Goal: Task Accomplishment & Management: Manage account settings

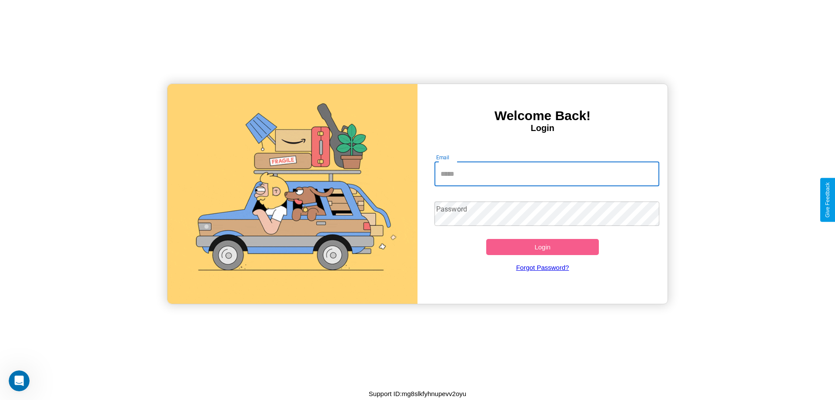
click at [547, 174] on input "Email" at bounding box center [547, 174] width 225 height 24
type input "**********"
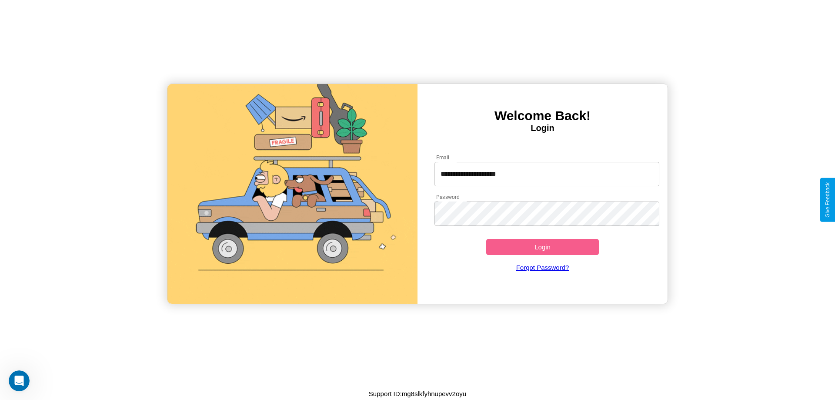
click at [542, 247] on button "Login" at bounding box center [542, 247] width 113 height 16
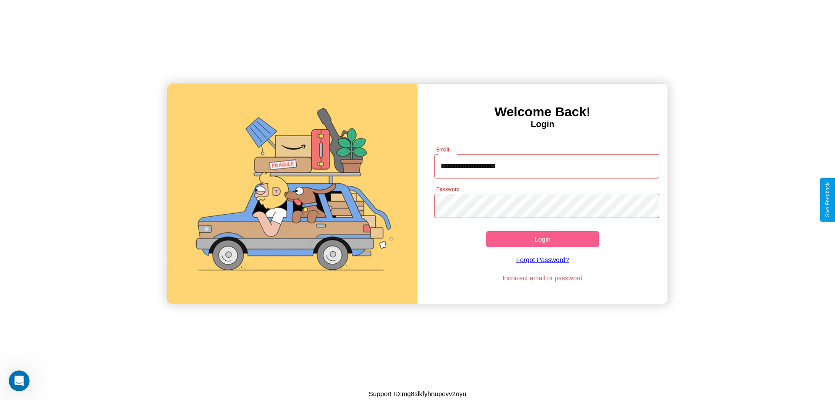
click at [542, 239] on button "Login" at bounding box center [542, 239] width 113 height 16
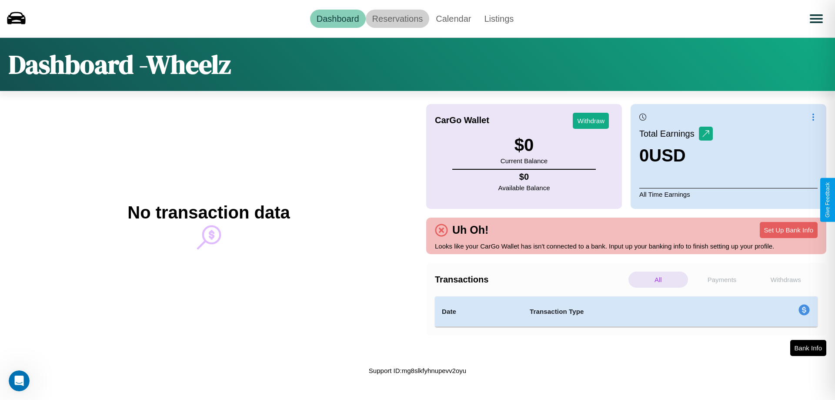
click at [397, 18] on link "Reservations" at bounding box center [398, 19] width 64 height 18
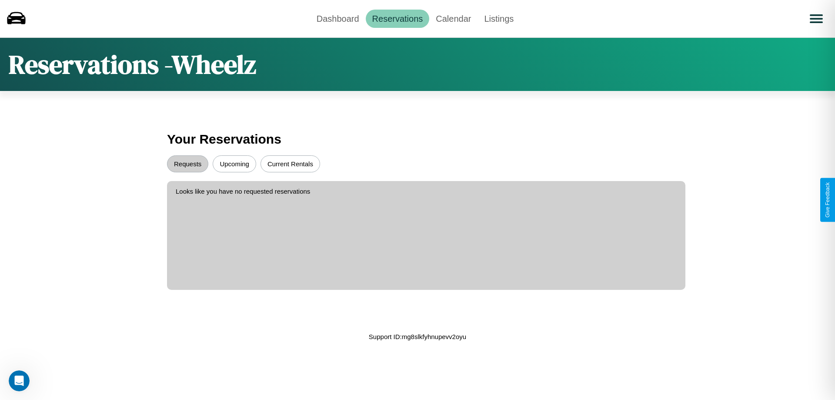
click at [234, 164] on button "Upcoming" at bounding box center [235, 163] width 44 height 17
click at [188, 164] on button "Requests" at bounding box center [187, 163] width 41 height 17
click at [453, 18] on link "Calendar" at bounding box center [453, 19] width 48 height 18
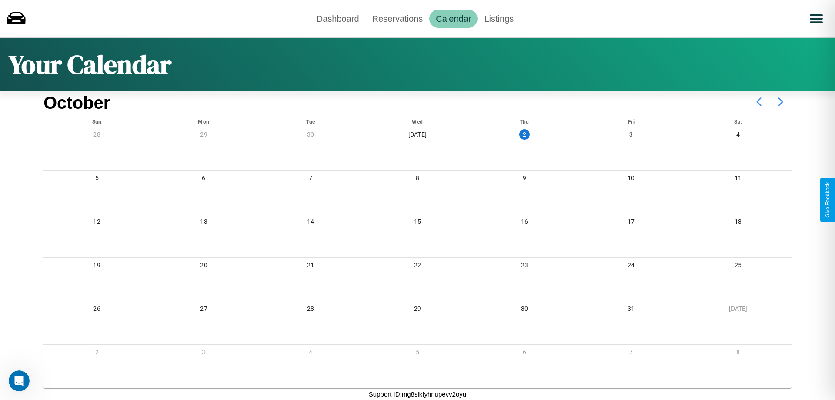
click at [781, 102] on icon at bounding box center [781, 102] width 22 height 22
